Goal: Information Seeking & Learning: Learn about a topic

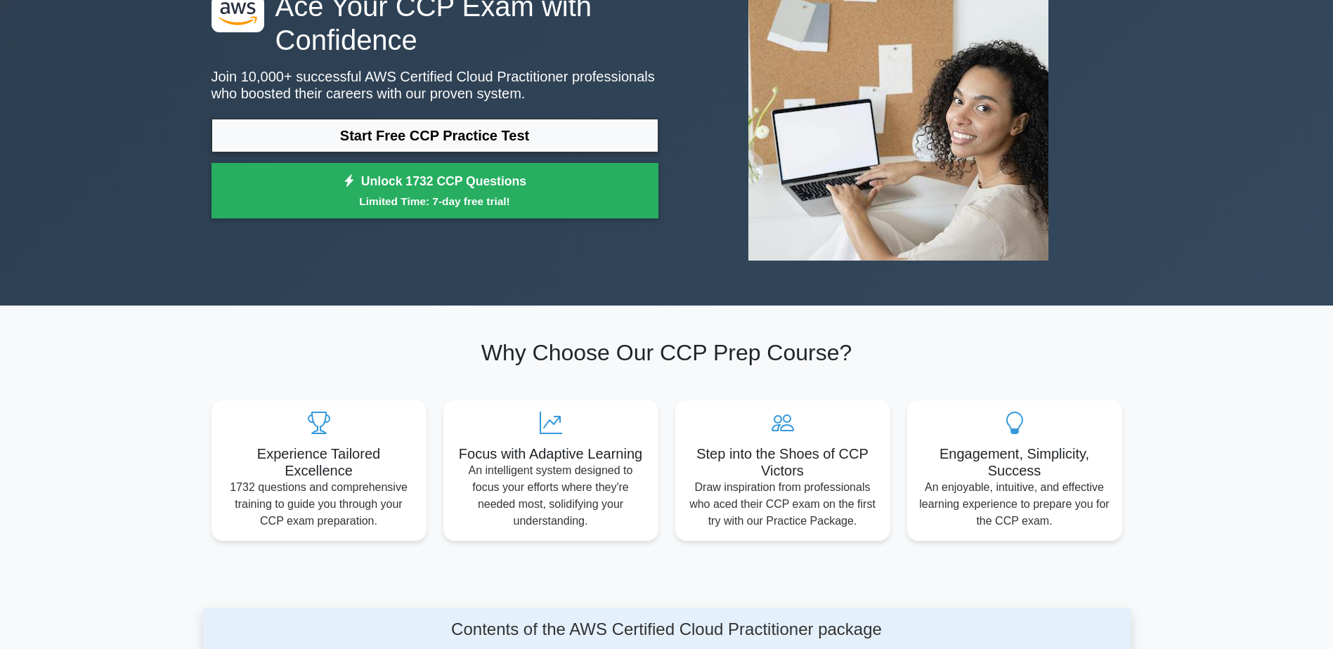
scroll to position [141, 0]
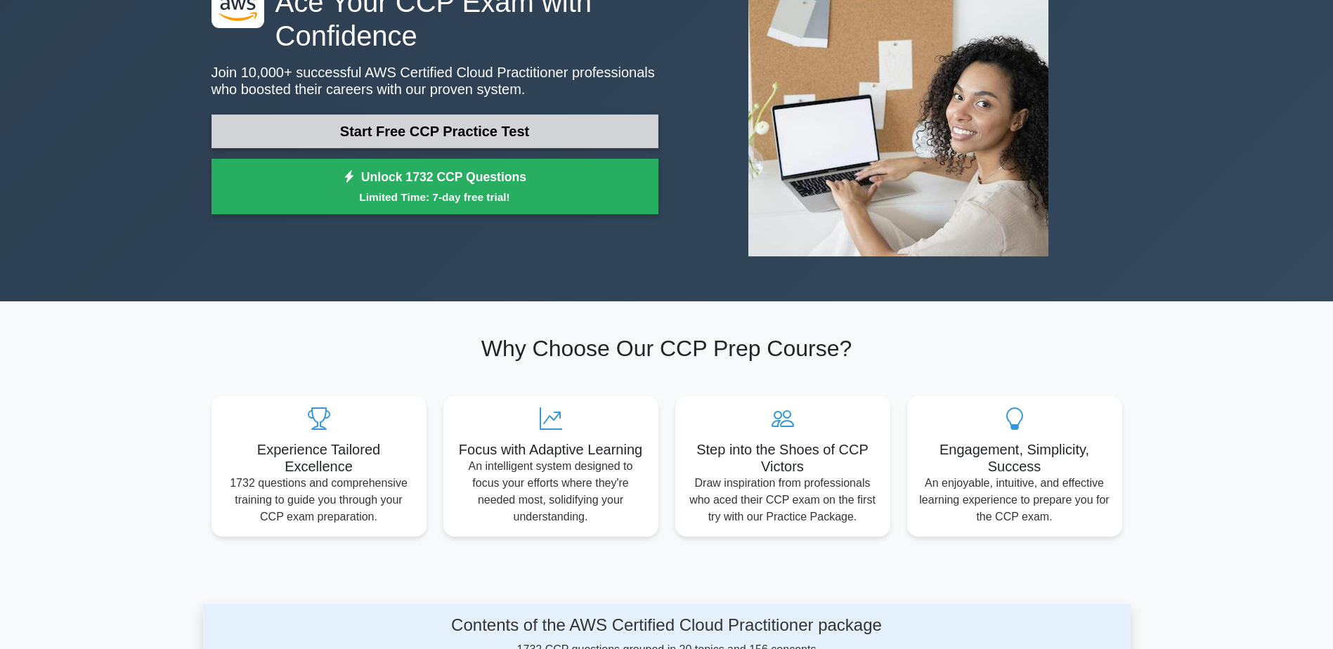
click at [481, 129] on link "Start Free CCP Practice Test" at bounding box center [434, 132] width 447 height 34
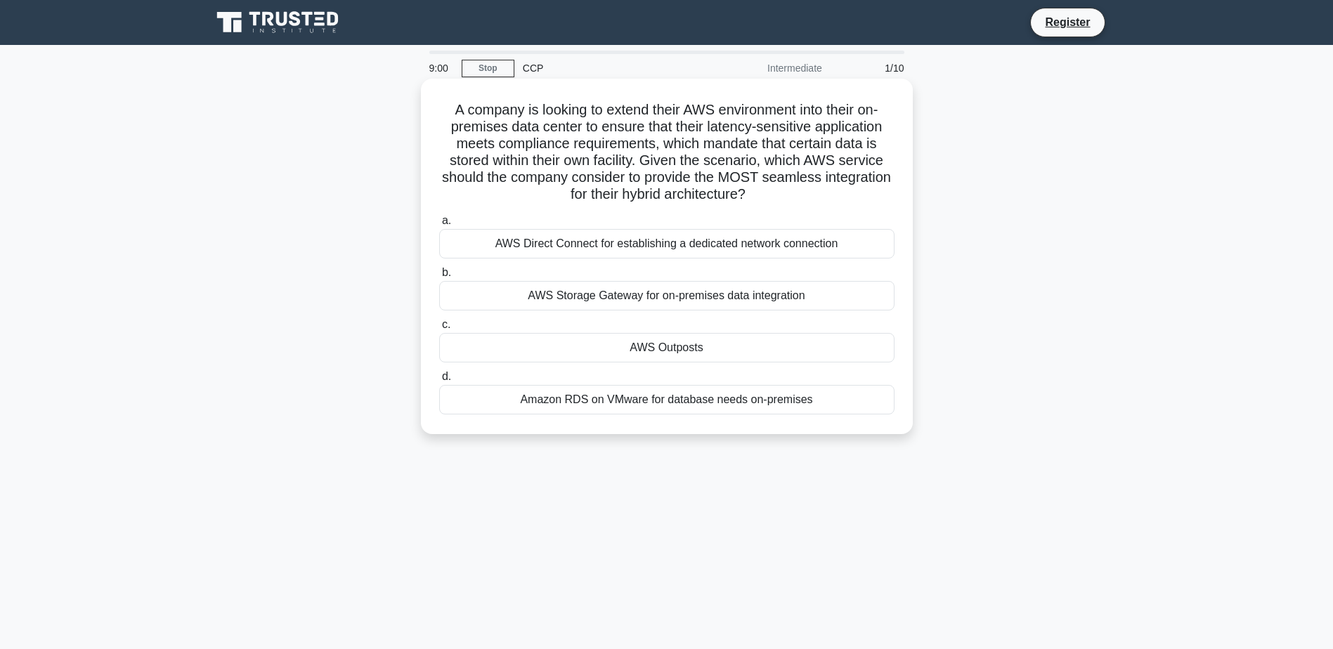
click at [712, 249] on div "AWS Direct Connect for establishing a dedicated network connection" at bounding box center [666, 244] width 455 height 30
click at [439, 226] on input "a. AWS Direct Connect for establishing a dedicated network connection" at bounding box center [439, 220] width 0 height 9
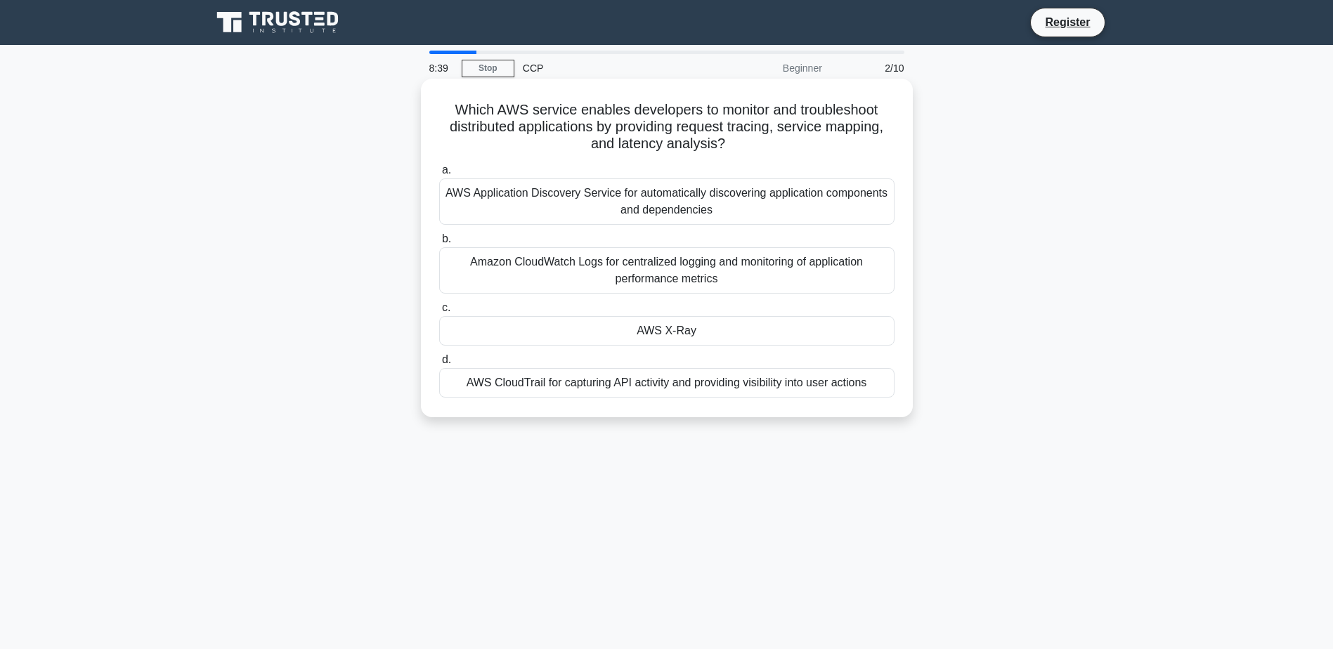
click at [776, 280] on div "Amazon CloudWatch Logs for centralized logging and monitoring of application pe…" at bounding box center [666, 270] width 455 height 46
click at [439, 244] on input "b. Amazon CloudWatch Logs for centralized logging and monitoring of application…" at bounding box center [439, 239] width 0 height 9
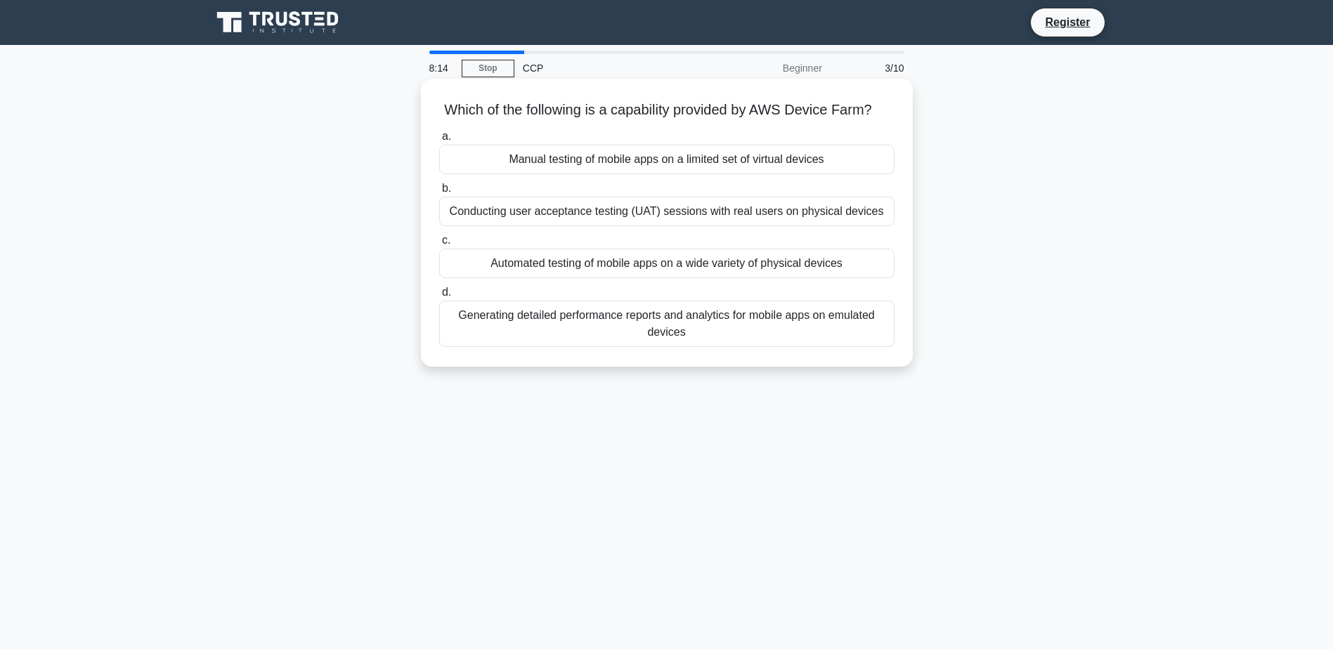
click at [695, 347] on div "Generating detailed performance reports and analytics for mobile apps on emulat…" at bounding box center [666, 324] width 455 height 46
click at [439, 297] on input "d. Generating detailed performance reports and analytics for mobile apps on emu…" at bounding box center [439, 292] width 0 height 9
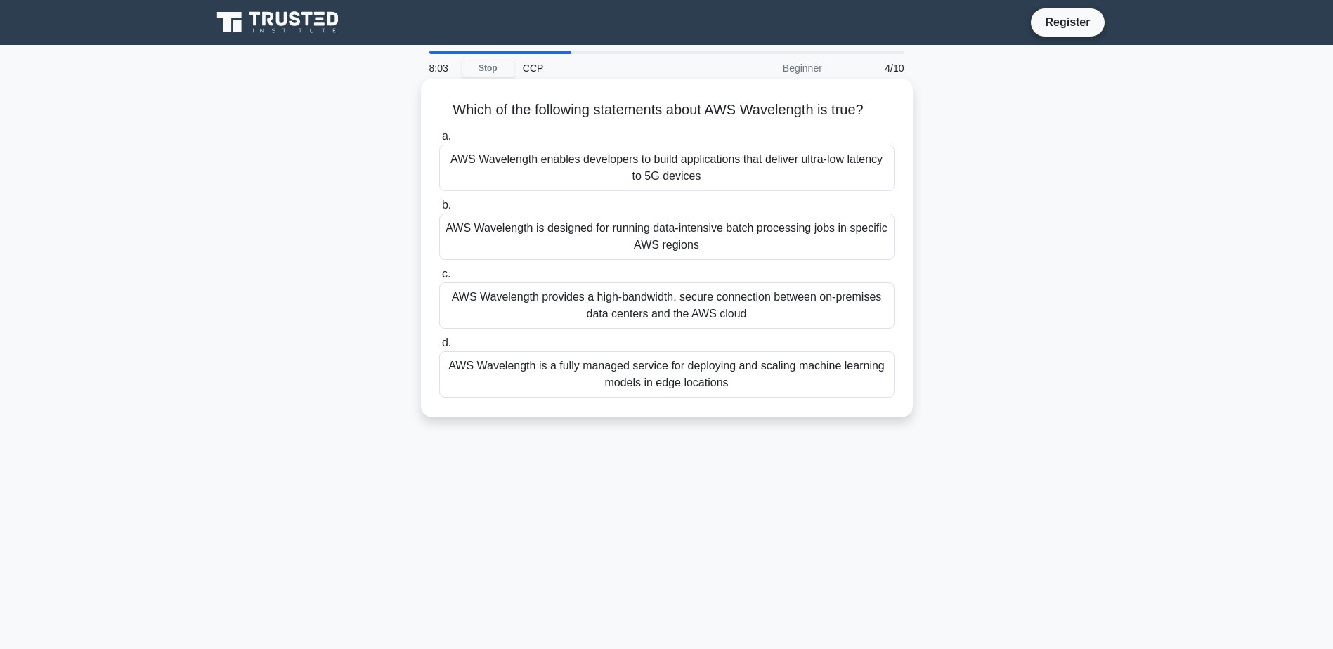
click at [714, 307] on div "AWS Wavelength provides a high-bandwidth, secure connection between on-premises…" at bounding box center [666, 305] width 455 height 46
click at [439, 279] on input "c. AWS Wavelength provides a high-bandwidth, secure connection between on-premi…" at bounding box center [439, 274] width 0 height 9
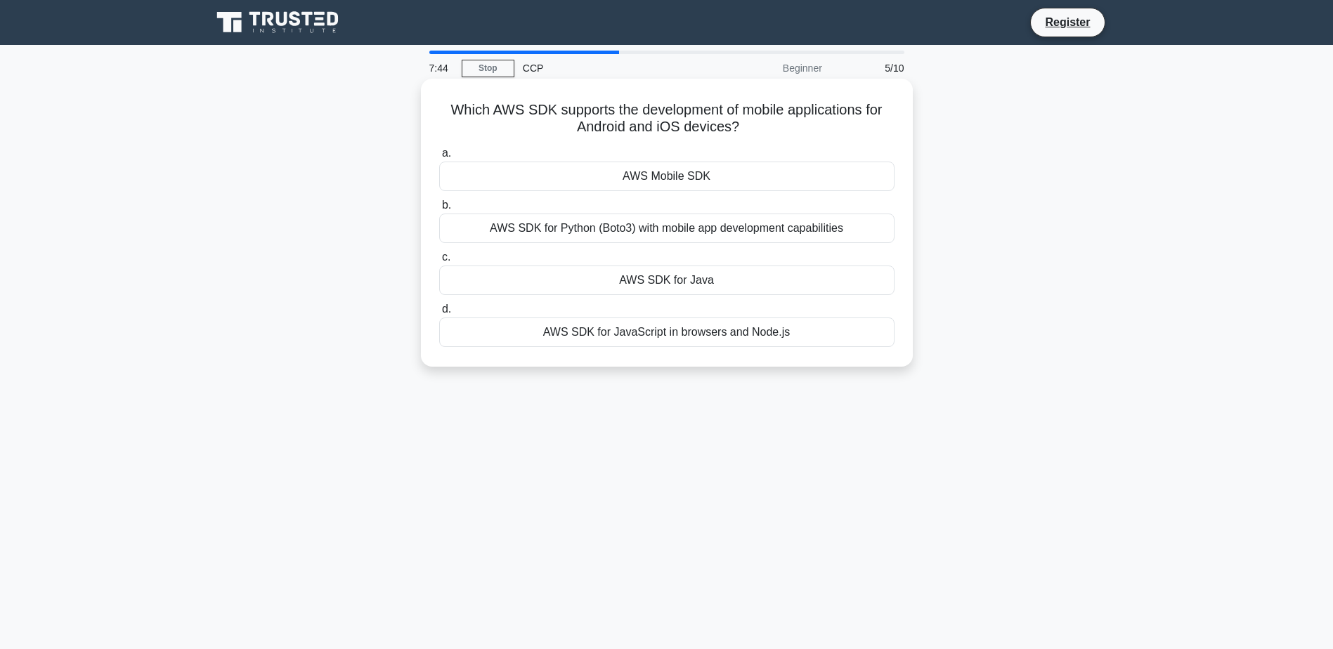
click at [680, 235] on div "AWS SDK for Python (Boto3) with mobile app development capabilities" at bounding box center [666, 229] width 455 height 30
click at [439, 210] on input "b. AWS SDK for Python (Boto3) with mobile app development capabilities" at bounding box center [439, 205] width 0 height 9
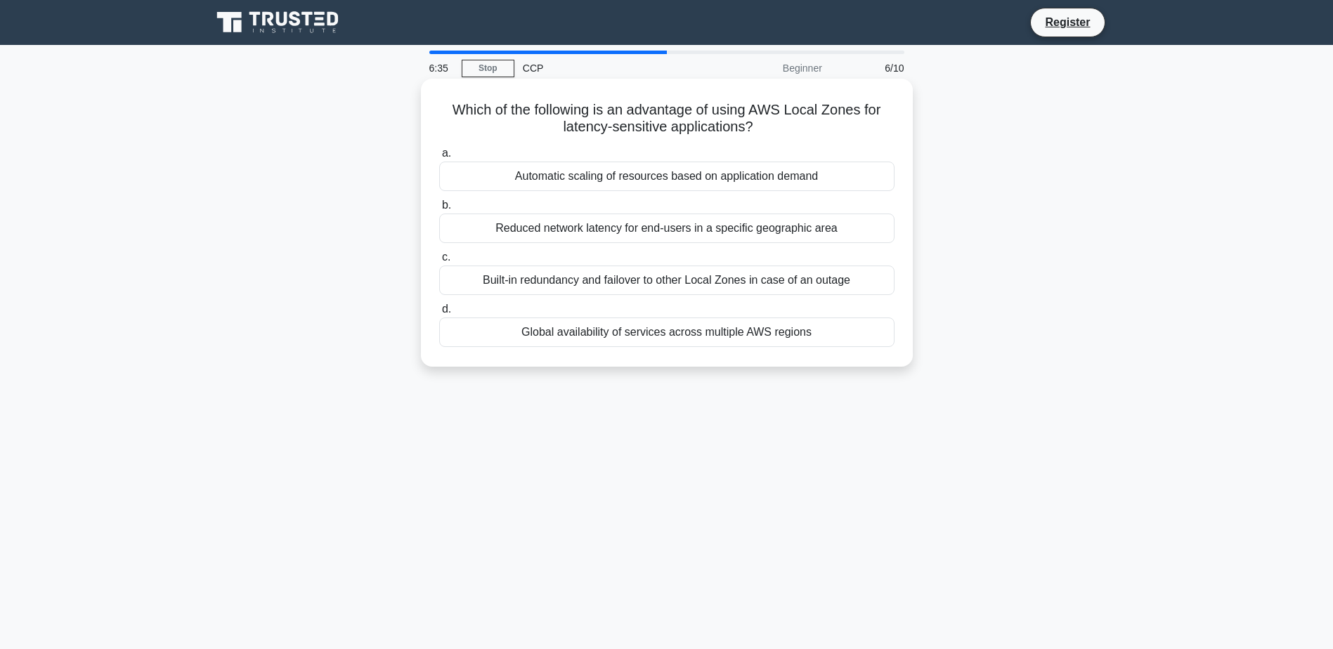
click at [724, 277] on div "Built-in redundancy and failover to other Local Zones in case of an outage" at bounding box center [666, 281] width 455 height 30
click at [439, 262] on input "c. Built-in redundancy and failover to other Local Zones in case of an outage" at bounding box center [439, 257] width 0 height 9
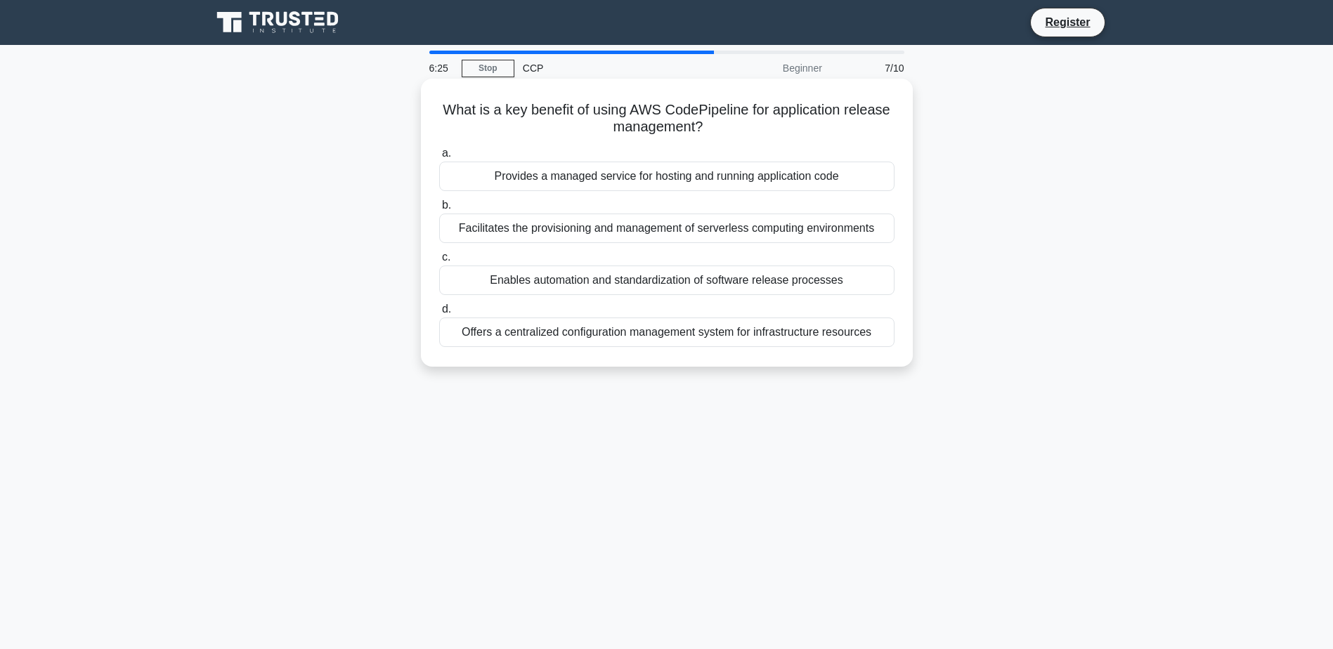
click at [672, 280] on div "Enables automation and standardization of software release processes" at bounding box center [666, 281] width 455 height 30
click at [439, 262] on input "c. Enables automation and standardization of software release processes" at bounding box center [439, 257] width 0 height 9
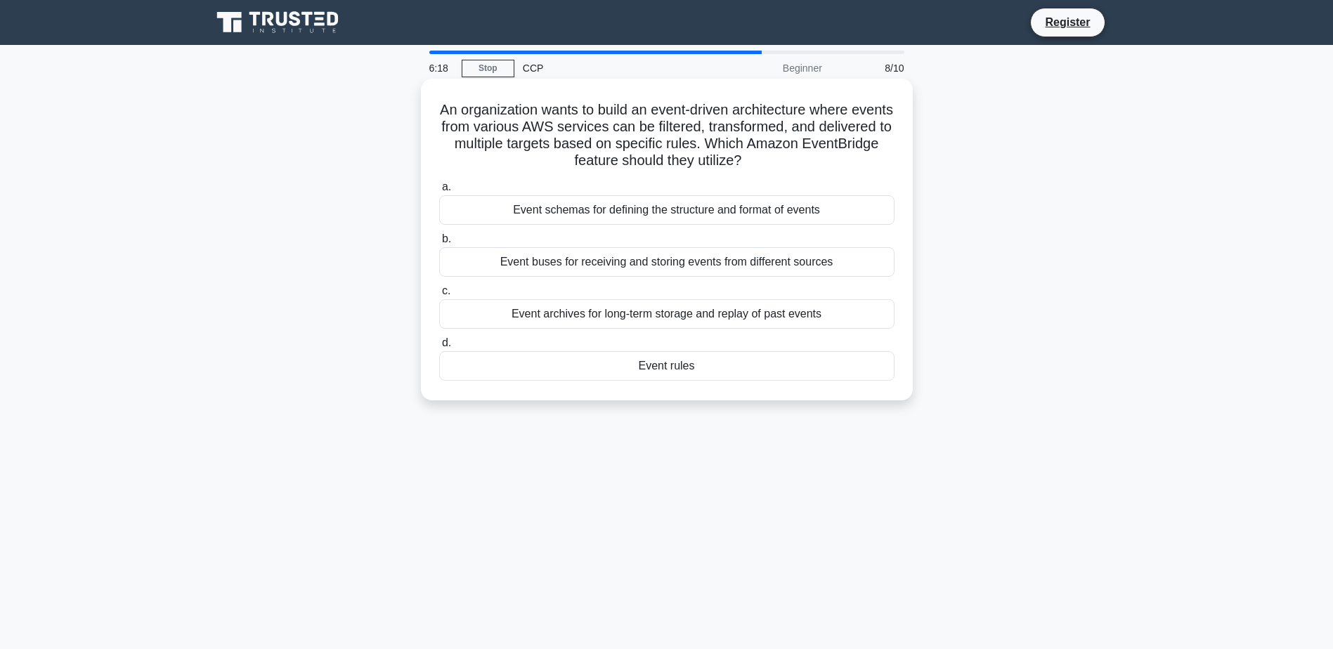
click at [670, 377] on div "Event rules" at bounding box center [666, 366] width 455 height 30
click at [439, 348] on input "d. Event rules" at bounding box center [439, 343] width 0 height 9
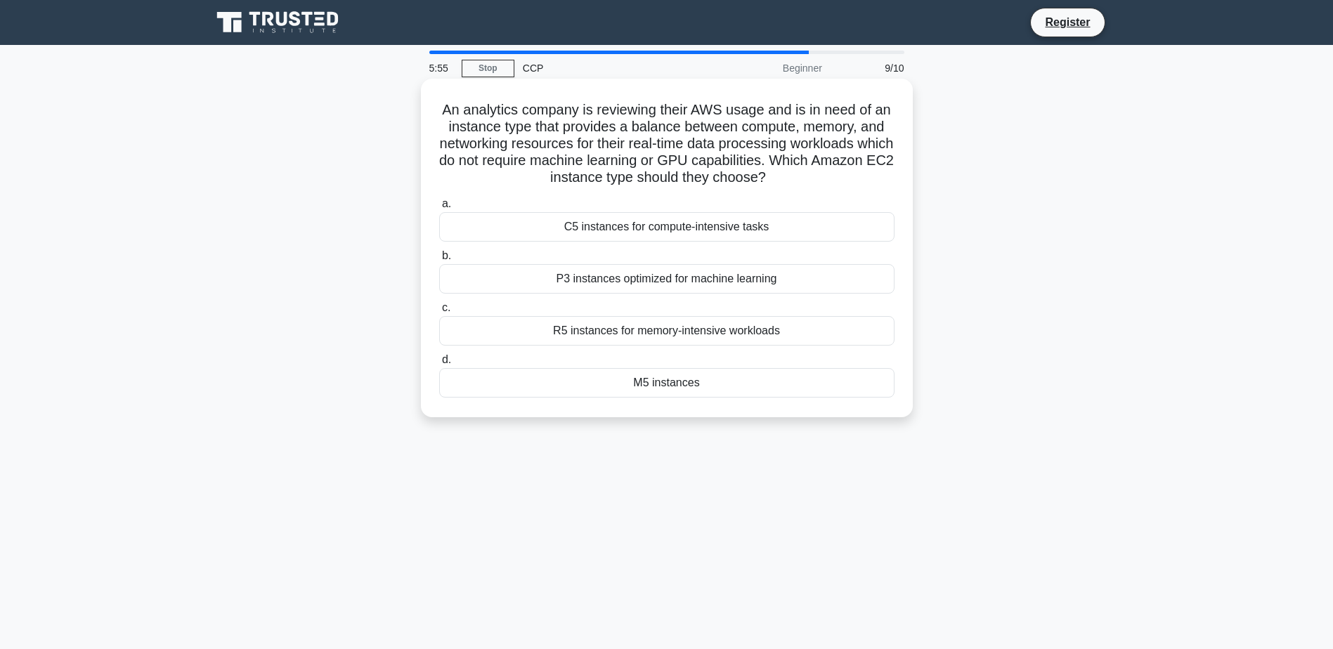
click at [700, 234] on div "C5 instances for compute-intensive tasks" at bounding box center [666, 227] width 455 height 30
click at [439, 209] on input "a. C5 instances for compute-intensive tasks" at bounding box center [439, 204] width 0 height 9
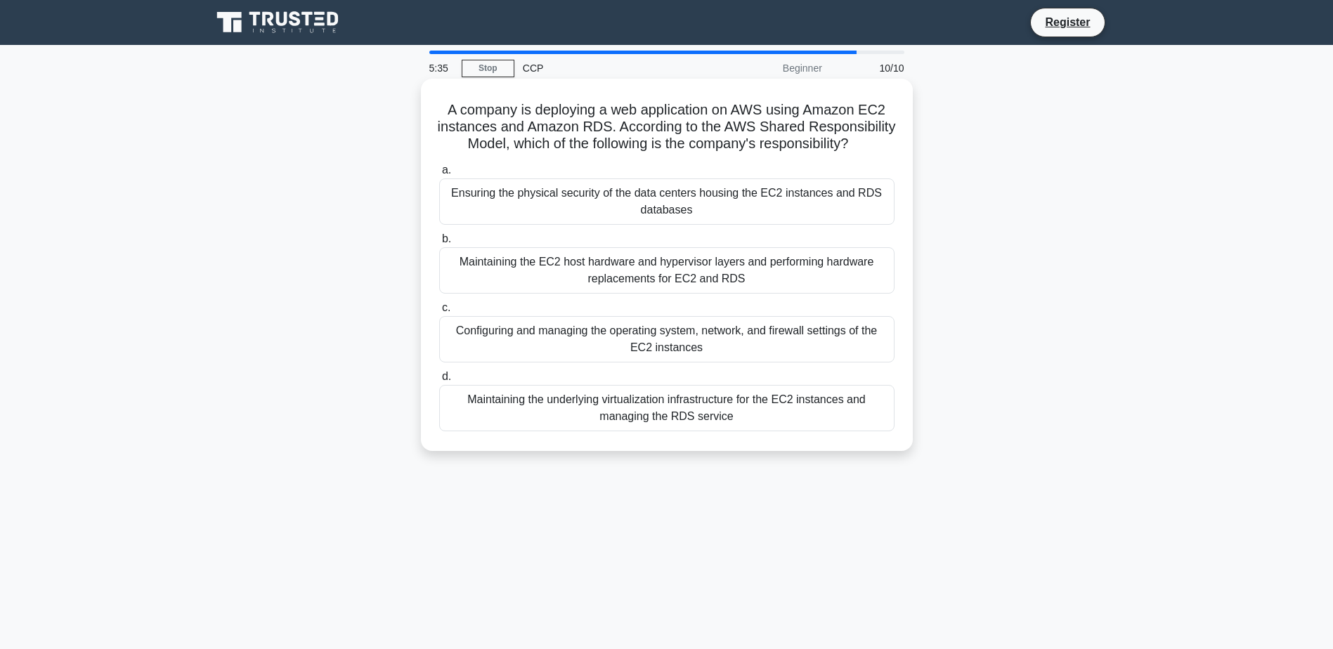
click at [748, 363] on div "Configuring and managing the operating system, network, and firewall settings o…" at bounding box center [666, 339] width 455 height 46
click at [439, 313] on input "c. Configuring and managing the operating system, network, and firewall setting…" at bounding box center [439, 308] width 0 height 9
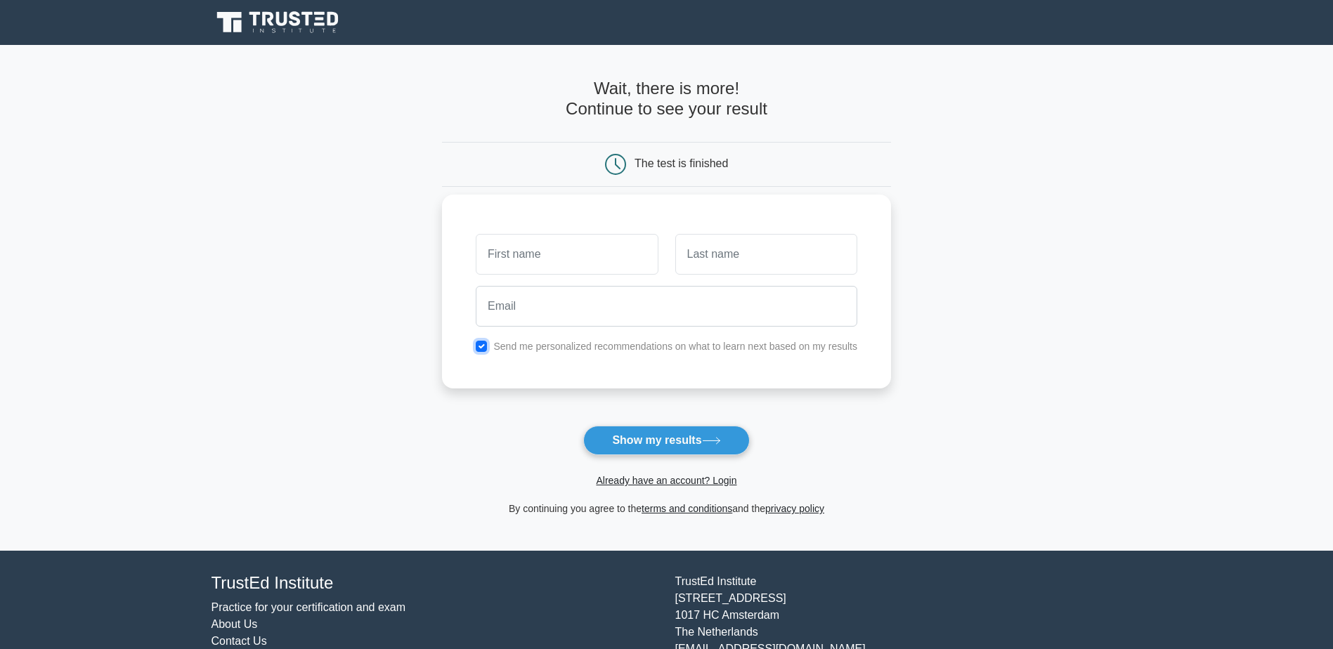
click at [485, 346] on input "checkbox" at bounding box center [481, 346] width 11 height 11
checkbox input "false"
click at [642, 439] on button "Show my results" at bounding box center [666, 441] width 166 height 30
click at [670, 439] on button "Show my results" at bounding box center [666, 441] width 166 height 30
click at [536, 275] on div at bounding box center [566, 254] width 199 height 52
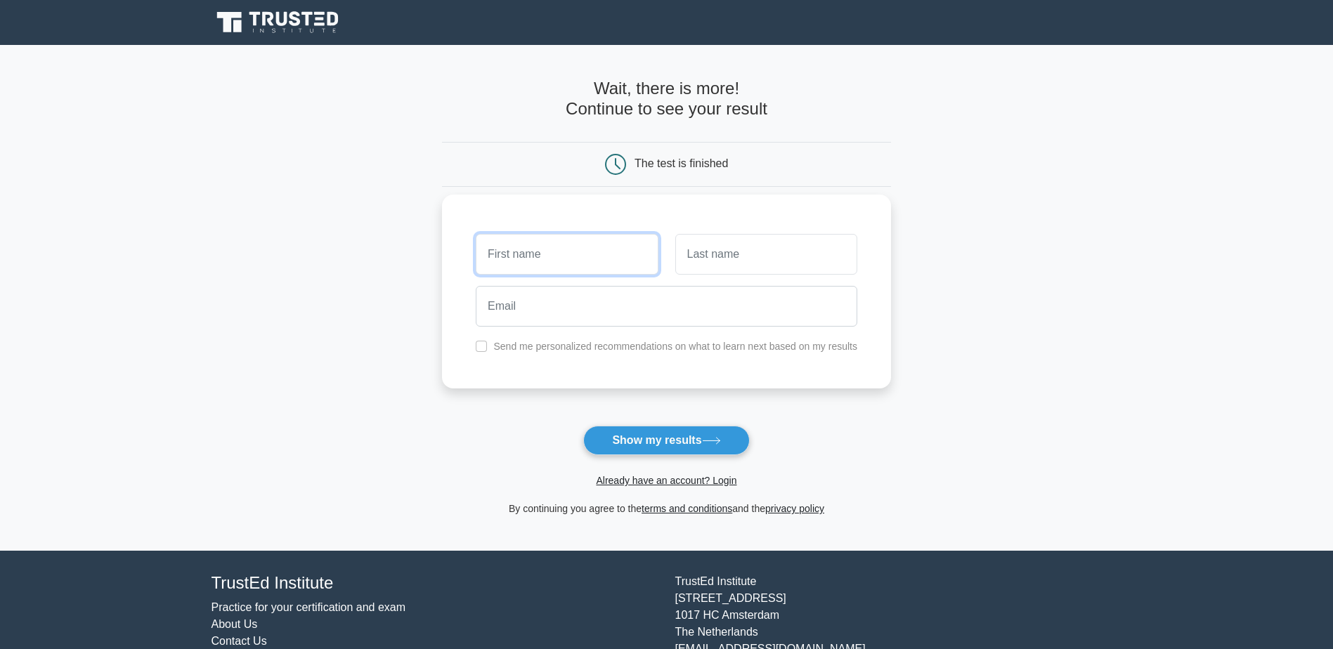
click at [554, 265] on input "text" at bounding box center [567, 254] width 182 height 41
type input "asd"
click at [791, 263] on input "text" at bounding box center [766, 254] width 182 height 41
type input "asd"
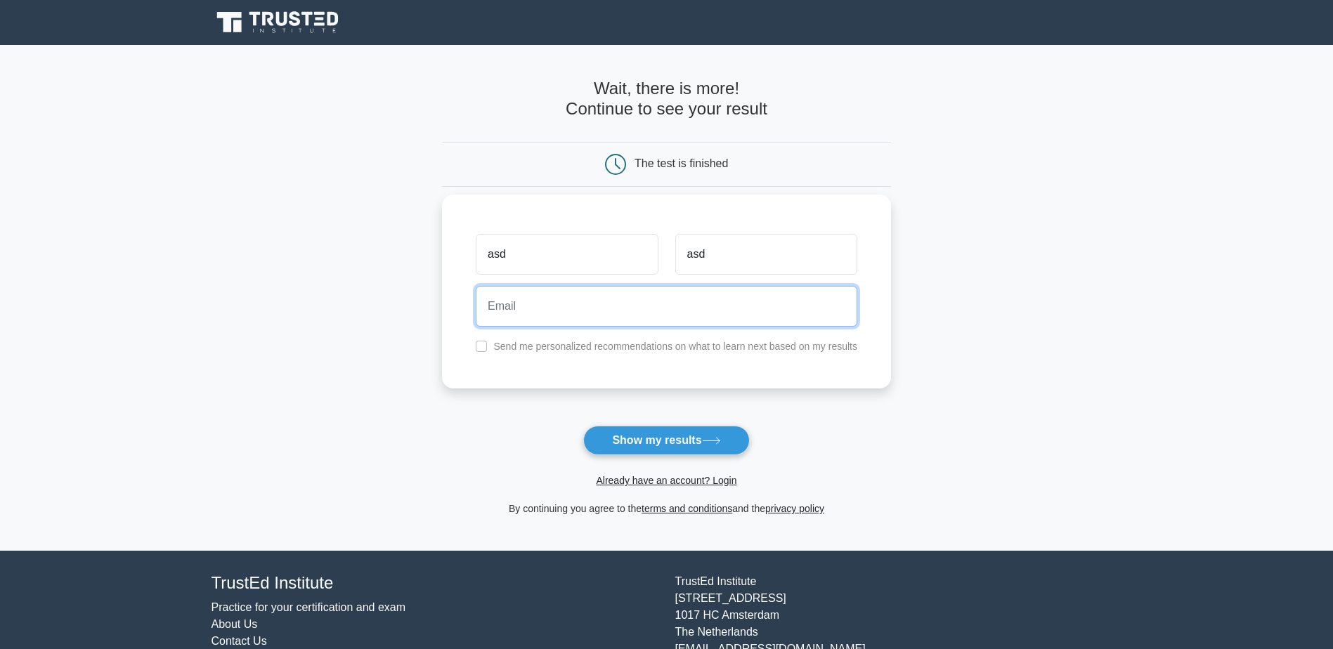
click at [624, 296] on input "email" at bounding box center [667, 306] width 382 height 41
type input "asd@as.com"
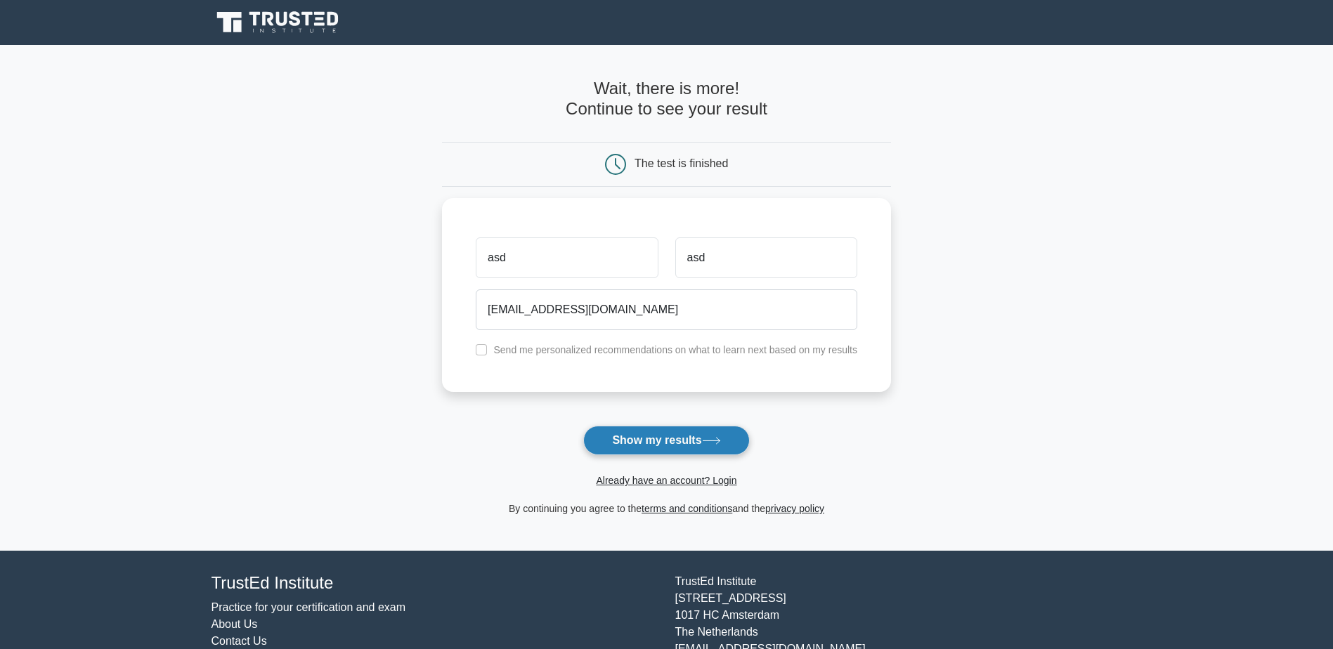
click at [700, 445] on button "Show my results" at bounding box center [666, 441] width 166 height 30
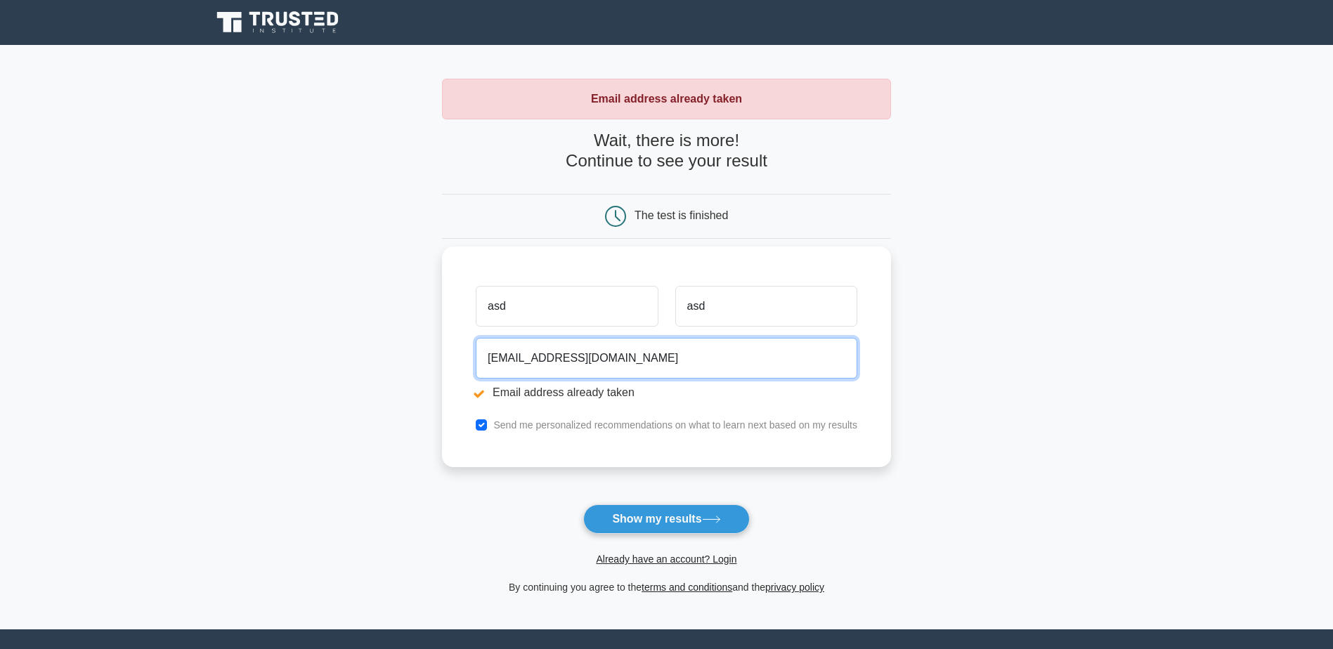
click at [503, 355] on input "[EMAIL_ADDRESS][DOMAIN_NAME]" at bounding box center [667, 358] width 382 height 41
type input "asdasdasdasd@as.com"
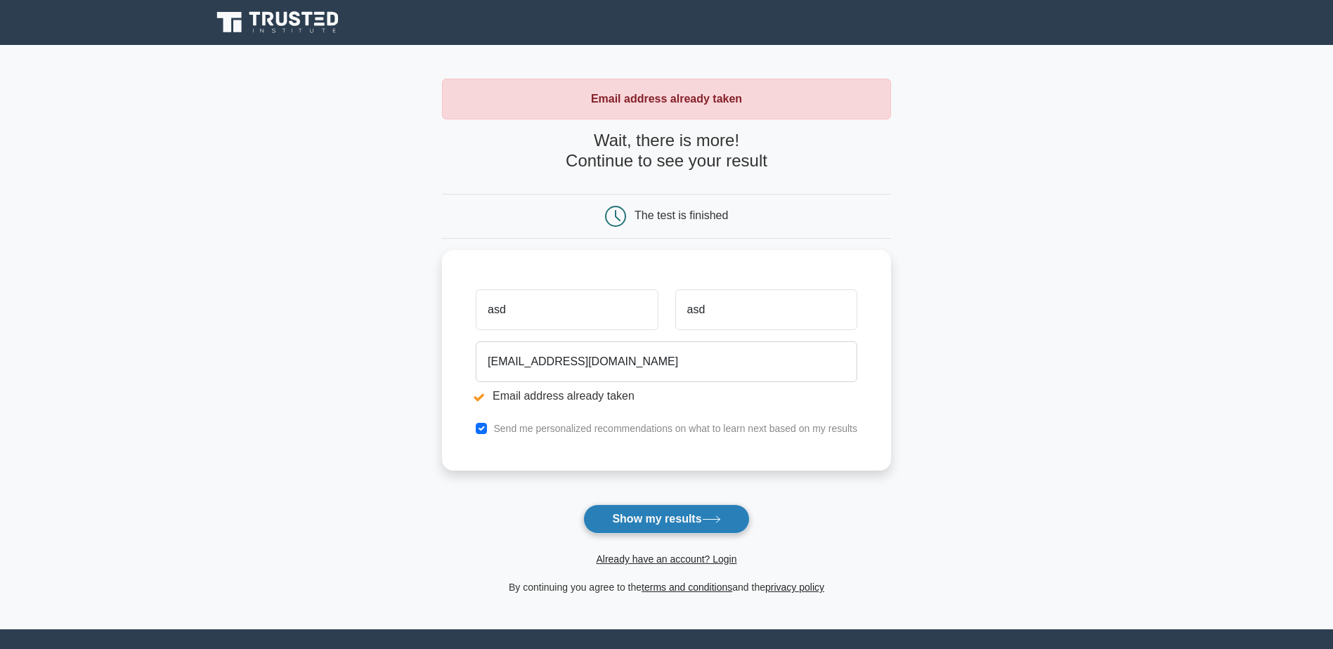
click at [643, 522] on button "Show my results" at bounding box center [666, 519] width 166 height 30
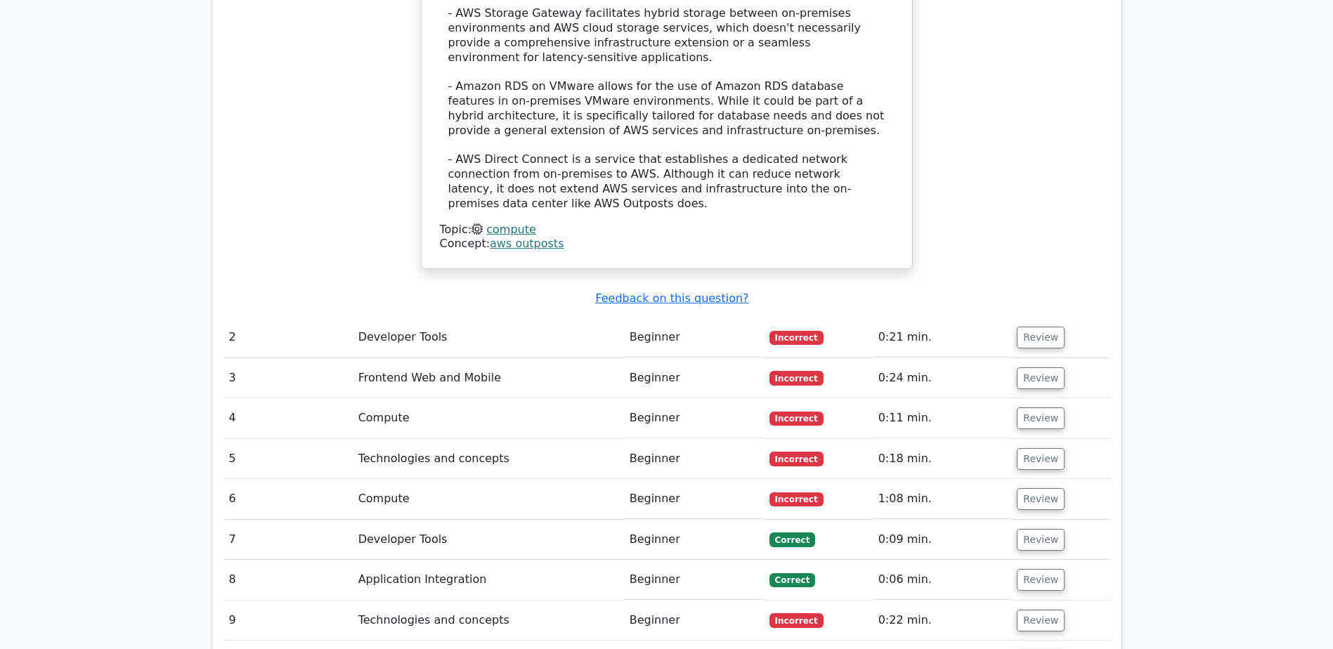
scroll to position [1686, 0]
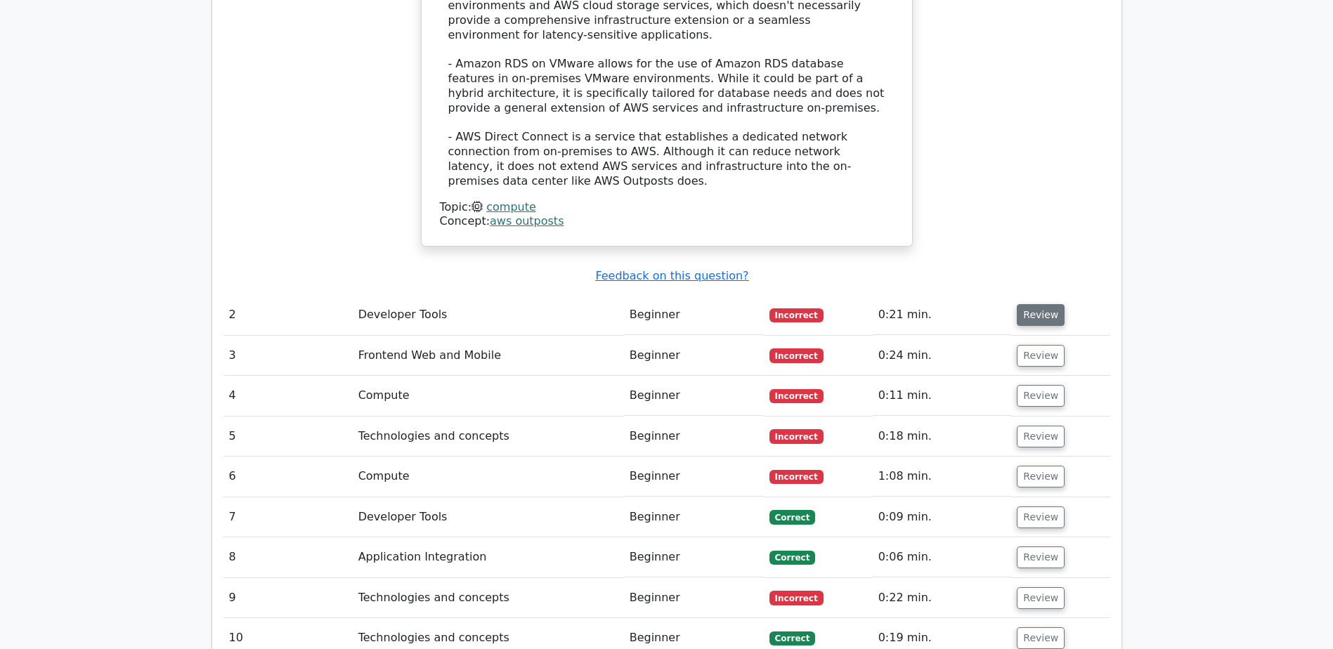
click at [1035, 304] on button "Review" at bounding box center [1041, 315] width 48 height 22
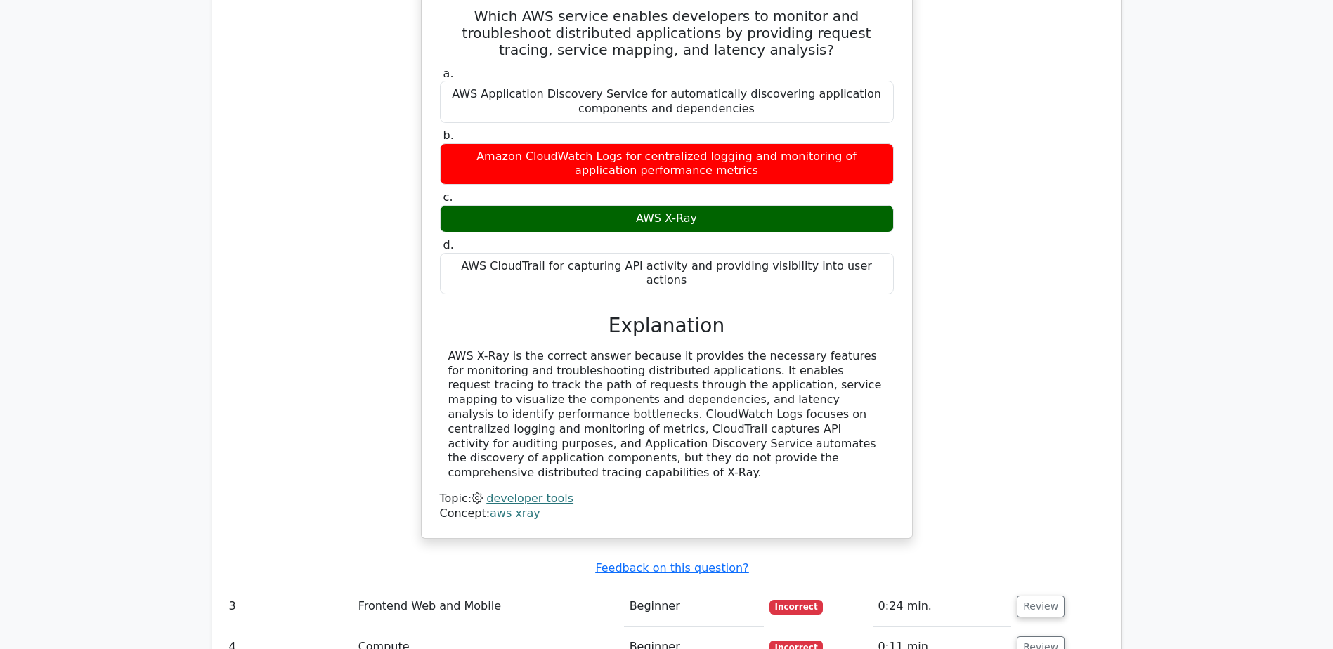
scroll to position [2178, 0]
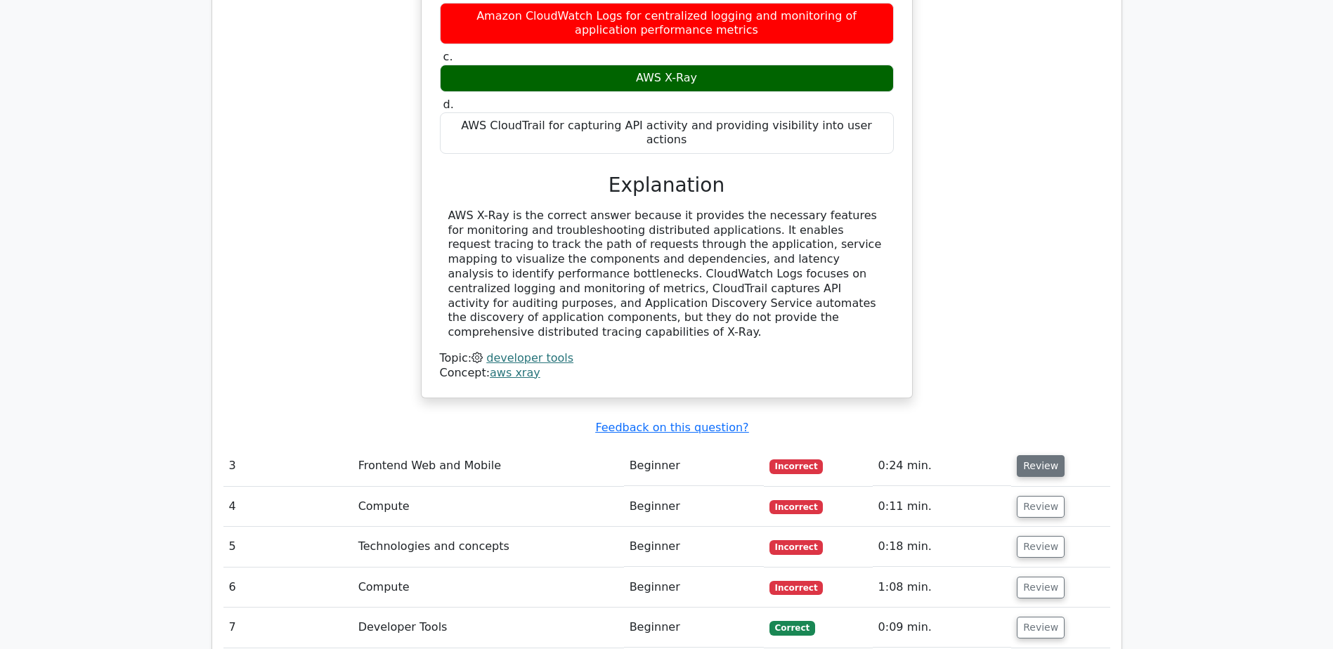
click at [1046, 455] on button "Review" at bounding box center [1041, 466] width 48 height 22
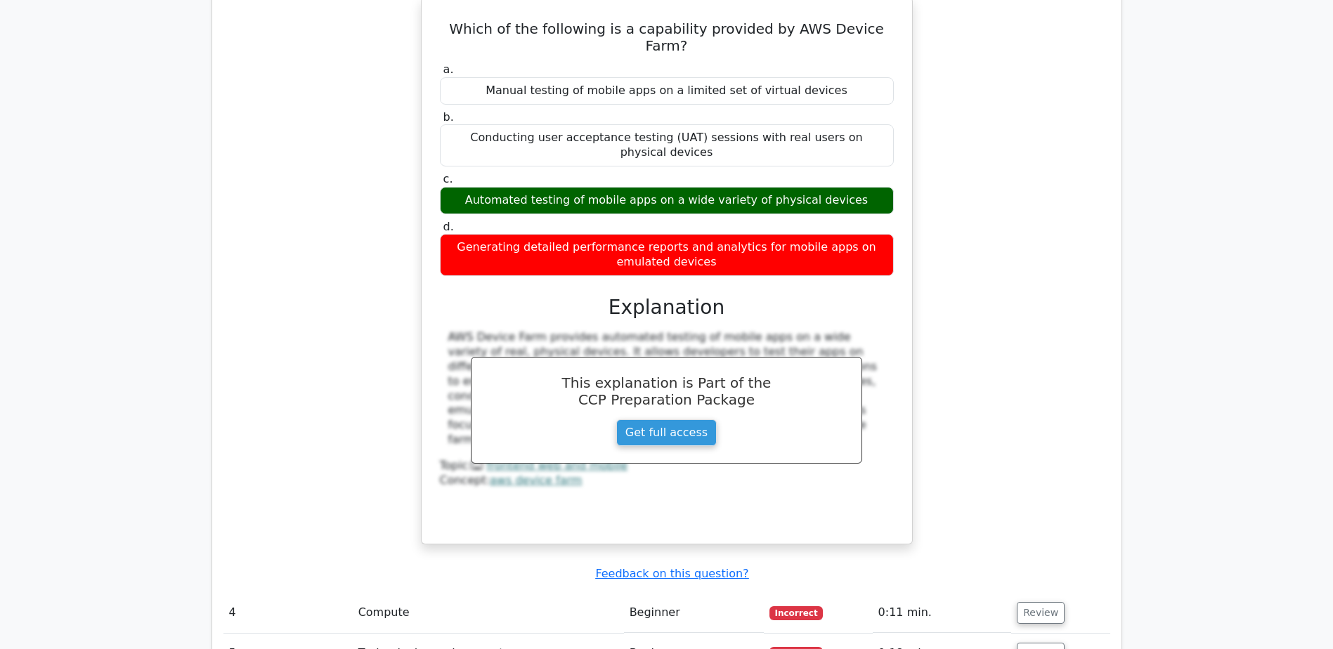
scroll to position [2881, 0]
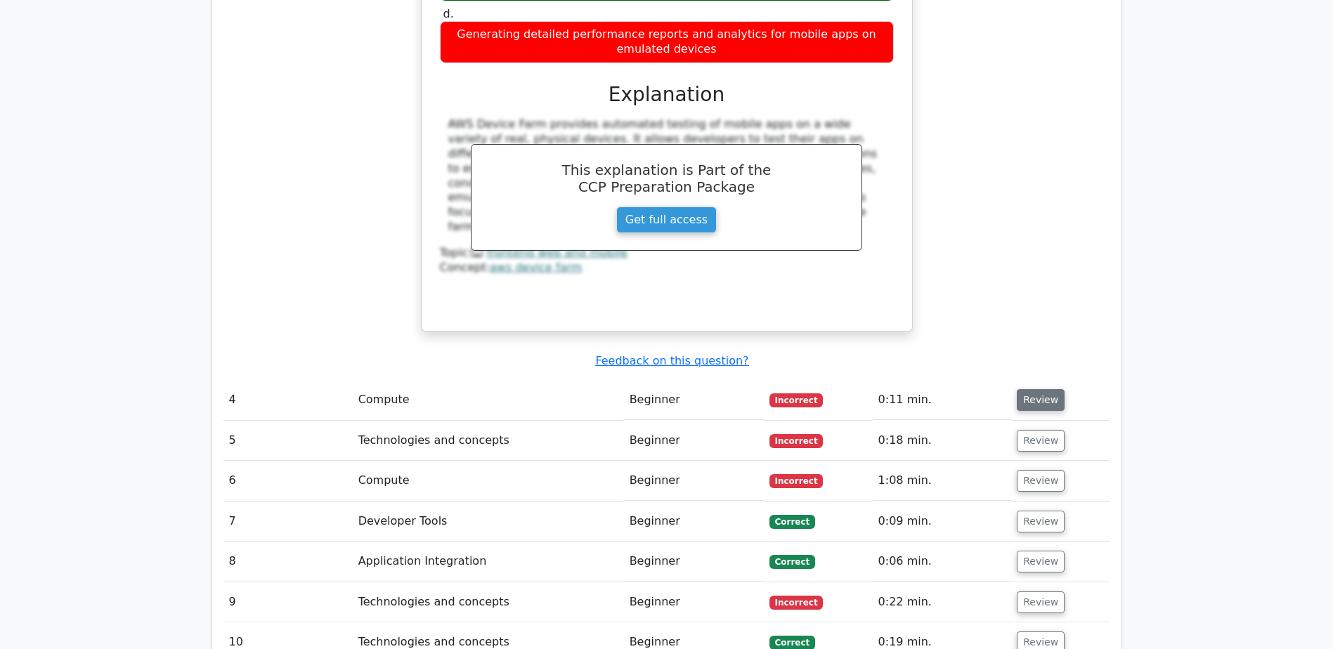
click at [1047, 389] on button "Review" at bounding box center [1041, 400] width 48 height 22
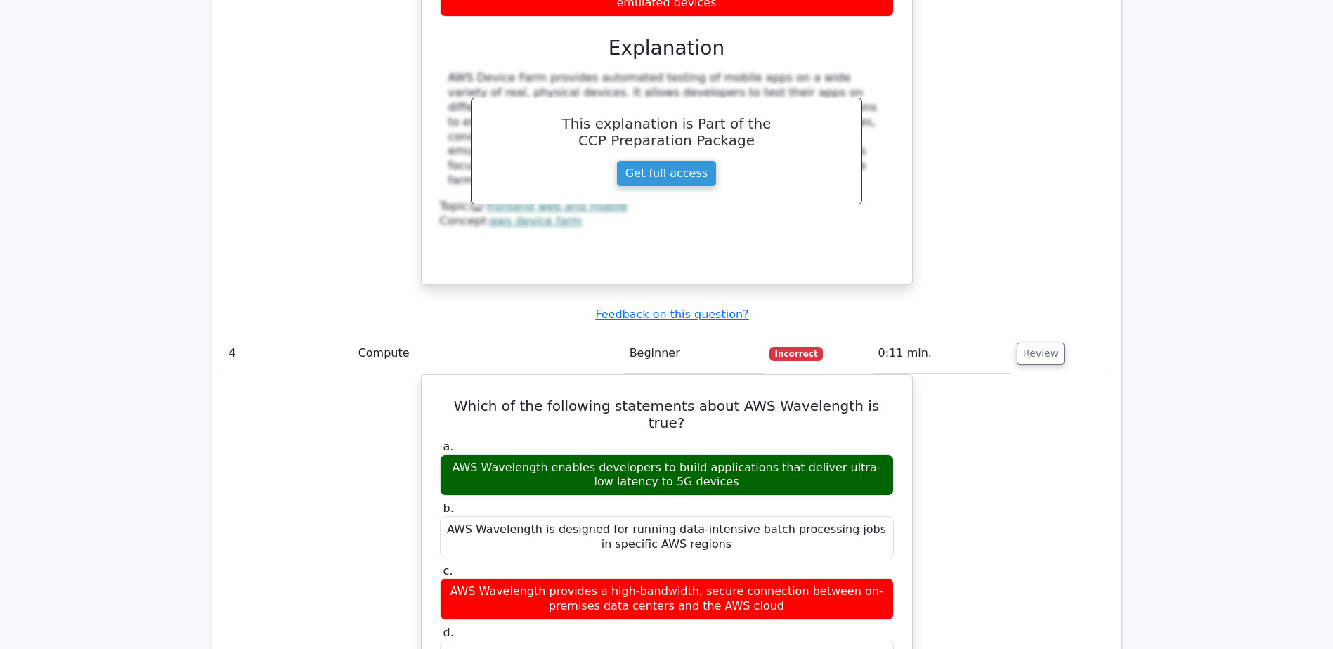
scroll to position [2951, 0]
